Goal: Task Accomplishment & Management: Complete application form

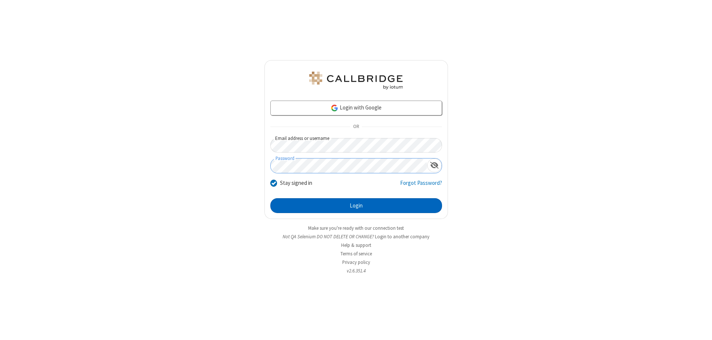
click at [356, 205] on button "Login" at bounding box center [356, 205] width 172 height 15
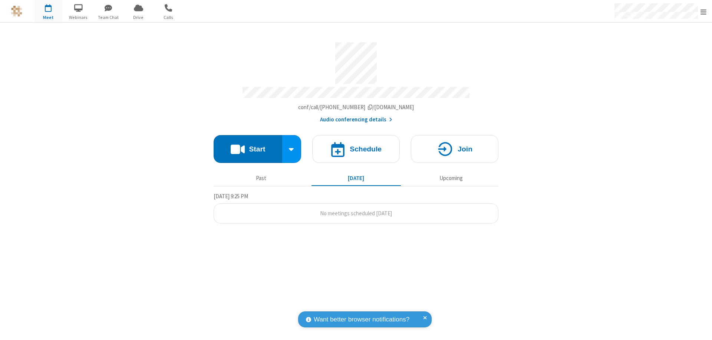
click at [704, 11] on span "Open menu" at bounding box center [704, 11] width 6 height 7
click at [48, 11] on span "button" at bounding box center [48, 7] width 28 height 13
click at [356, 145] on h4 "Schedule" at bounding box center [366, 148] width 32 height 7
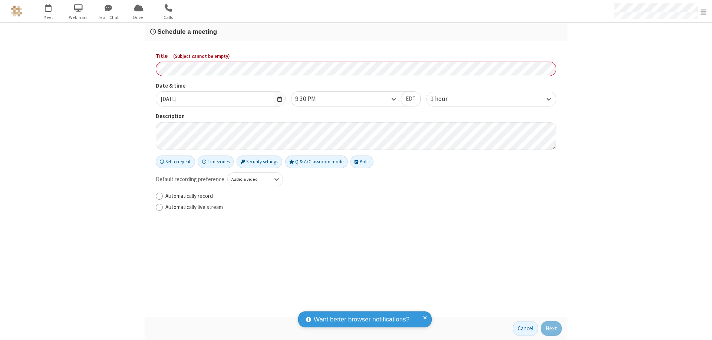
click at [356, 32] on h3 "Schedule a meeting" at bounding box center [356, 31] width 412 height 7
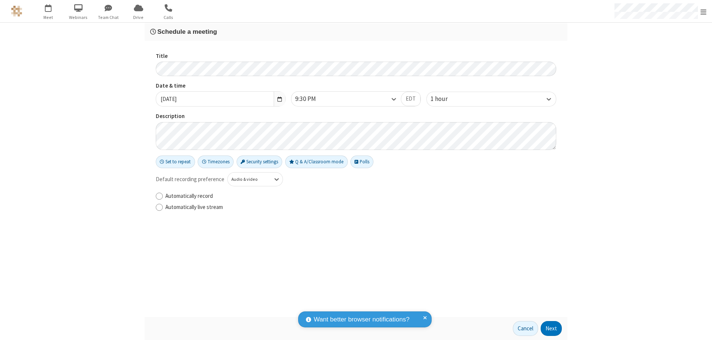
click at [551, 328] on button "Next" at bounding box center [551, 328] width 21 height 15
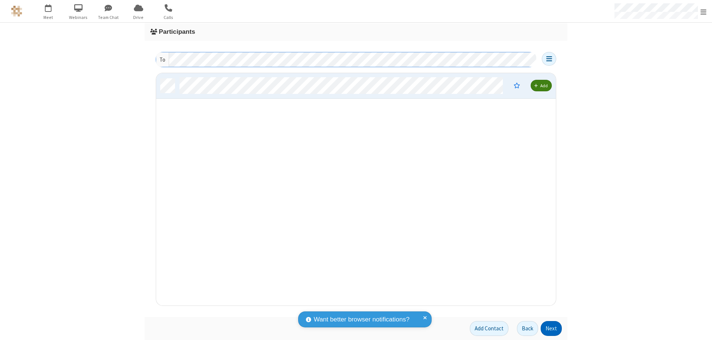
click at [551, 328] on button "Next" at bounding box center [551, 328] width 21 height 15
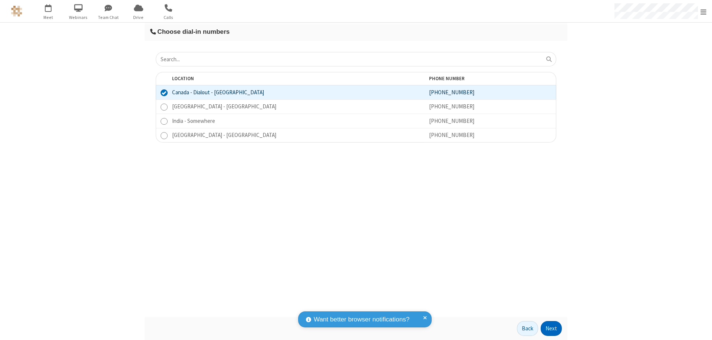
click at [551, 328] on button "Next" at bounding box center [551, 328] width 21 height 15
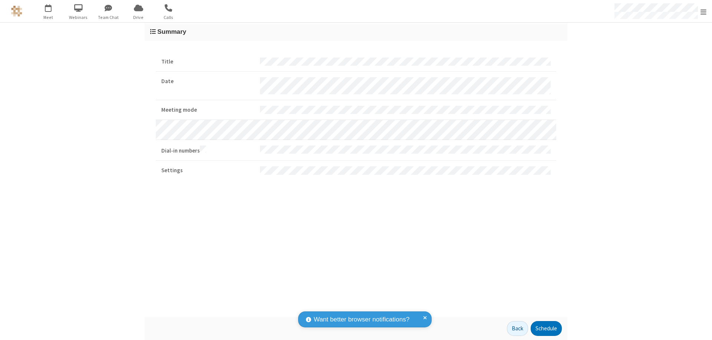
click at [546, 328] on button "Schedule" at bounding box center [546, 328] width 31 height 15
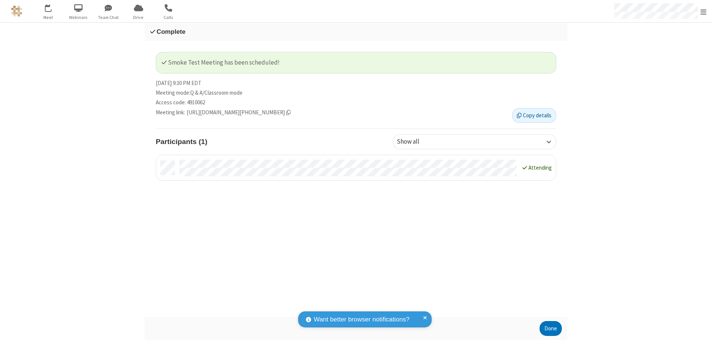
click at [551, 328] on button "Done" at bounding box center [551, 328] width 22 height 15
